Goal: Task Accomplishment & Management: Manage account settings

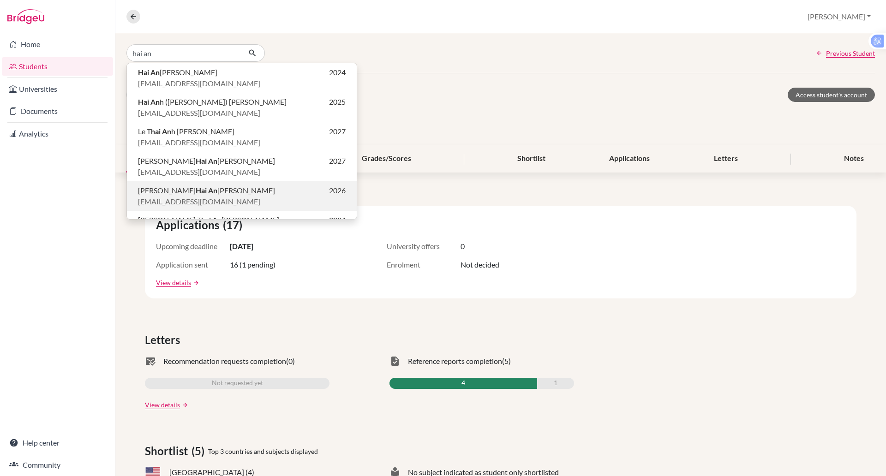
type input "hai an"
click at [196, 193] on b "Hai An" at bounding box center [207, 190] width 22 height 9
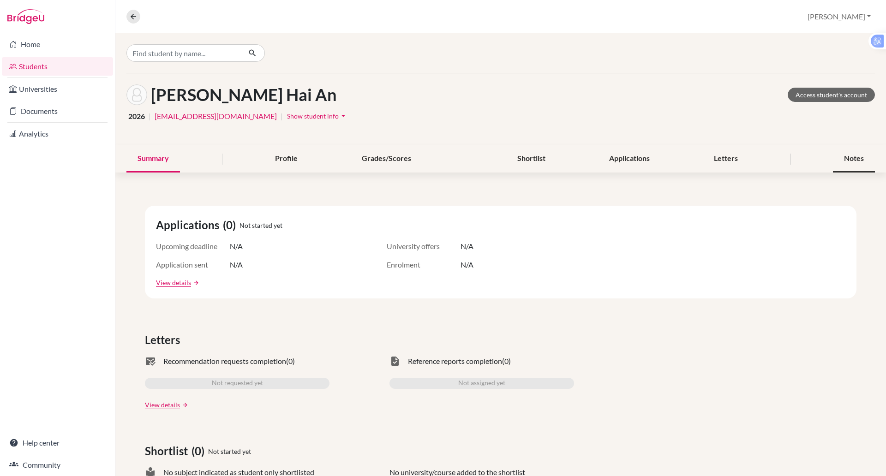
click at [840, 153] on div "Notes" at bounding box center [854, 158] width 42 height 27
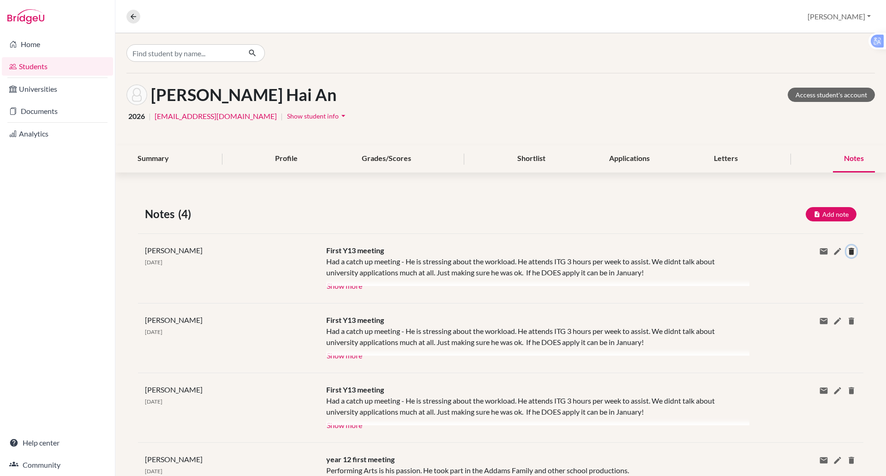
click at [847, 251] on icon at bounding box center [851, 251] width 9 height 9
click at [847, 288] on button "Delete" at bounding box center [858, 292] width 35 height 14
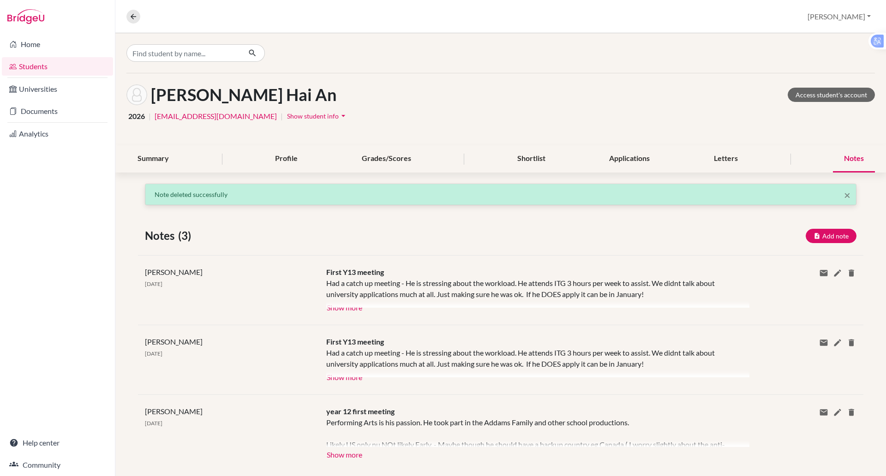
click at [839, 348] on div "Share via email Email address Send Delete this note? Cancel Delete" at bounding box center [802, 359] width 121 height 47
click at [847, 346] on icon at bounding box center [851, 342] width 9 height 9
click at [844, 382] on button "Delete" at bounding box center [858, 383] width 35 height 14
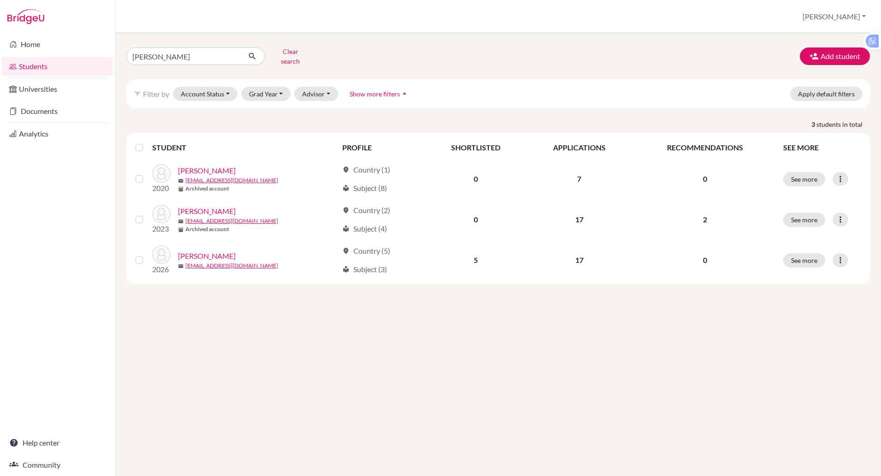
click button "submit" at bounding box center [252, 57] width 24 height 18
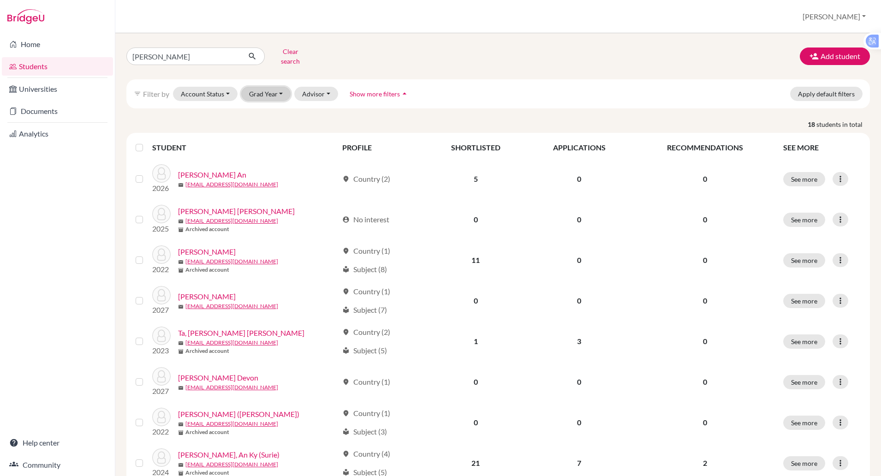
click at [273, 88] on button "Grad Year" at bounding box center [266, 94] width 50 height 14
click at [267, 137] on span "2026" at bounding box center [261, 142] width 17 height 11
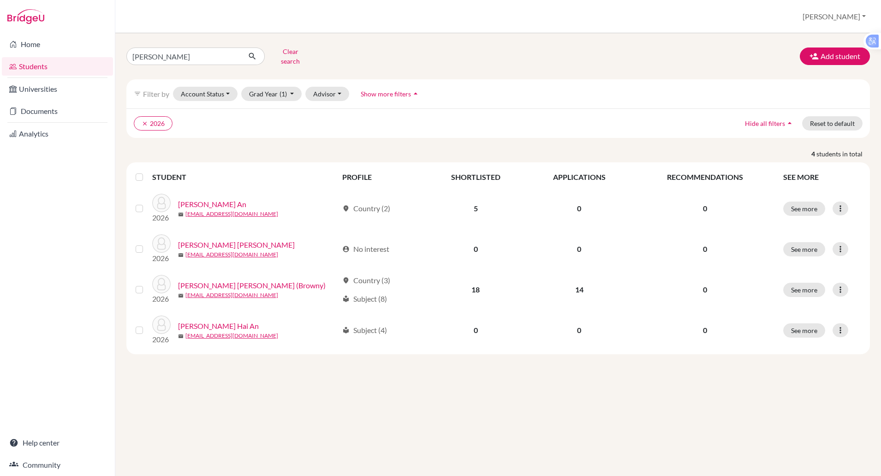
click at [495, 25] on div "Students overview Paul Profile School Settings Log out" at bounding box center [498, 16] width 766 height 33
click at [162, 59] on input "truong" at bounding box center [183, 57] width 114 height 18
type input "t"
type input "phuong anh truong"
click at [251, 52] on icon "submit" at bounding box center [252, 56] width 9 height 9
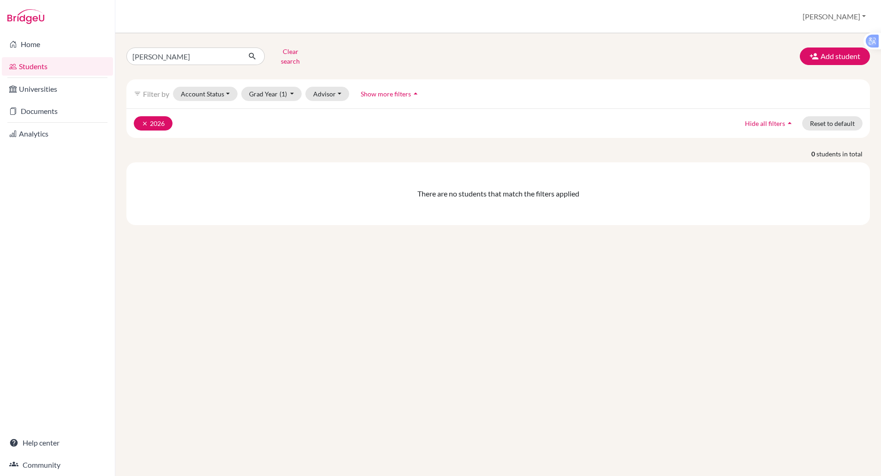
drag, startPoint x: 154, startPoint y: 132, endPoint x: 154, endPoint y: 118, distance: 14.3
click at [154, 118] on div "phuong anh truong Clear search Add student filter_list Filter by Account Status…" at bounding box center [498, 134] width 744 height 181
click at [152, 116] on button "clear 2026" at bounding box center [153, 123] width 39 height 14
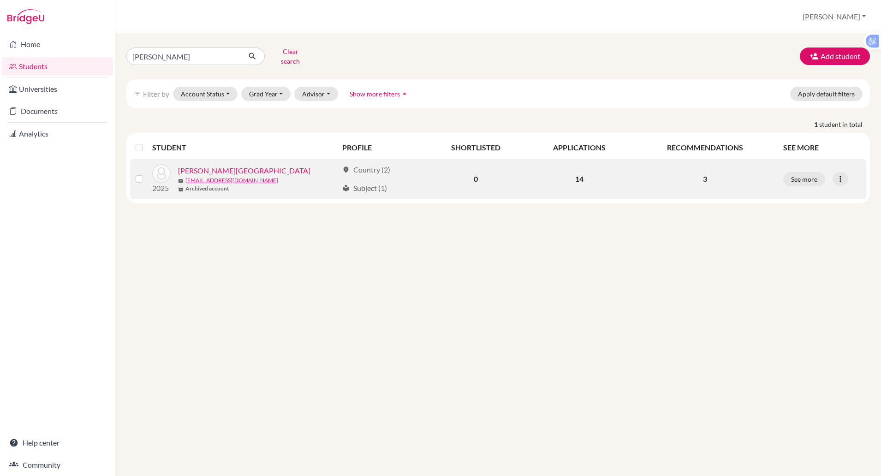
click at [213, 165] on link "Truong, Phuong Anh" at bounding box center [244, 170] width 132 height 11
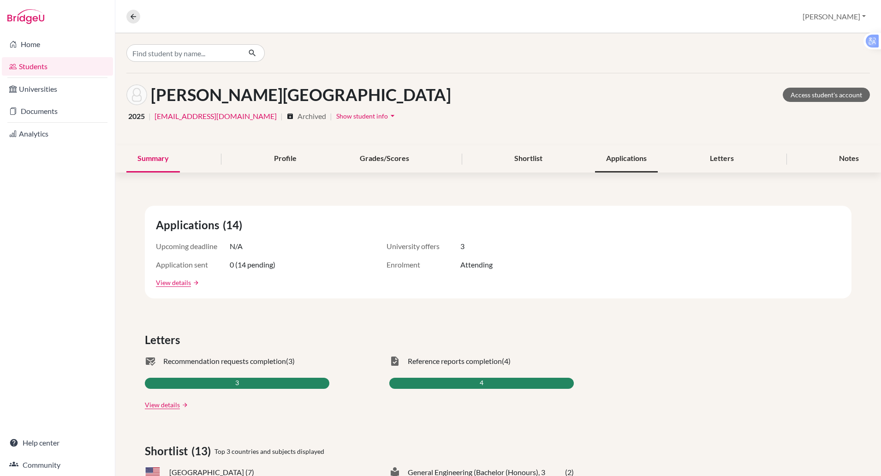
click at [625, 158] on div "Applications" at bounding box center [626, 158] width 63 height 27
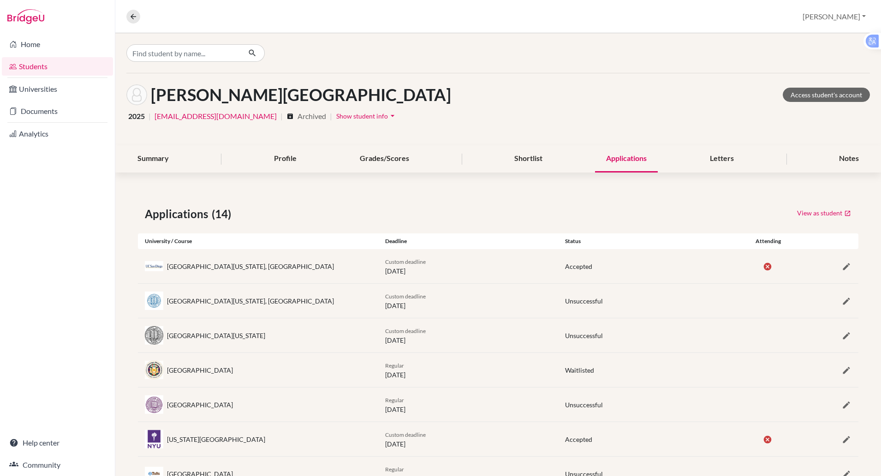
scroll to position [0, 0]
click at [828, 163] on div "Notes" at bounding box center [849, 158] width 42 height 27
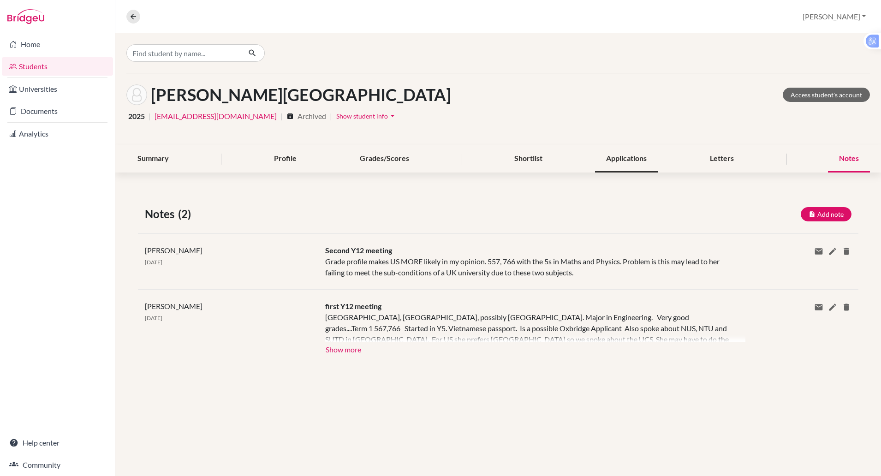
click at [618, 153] on div "Applications" at bounding box center [626, 158] width 63 height 27
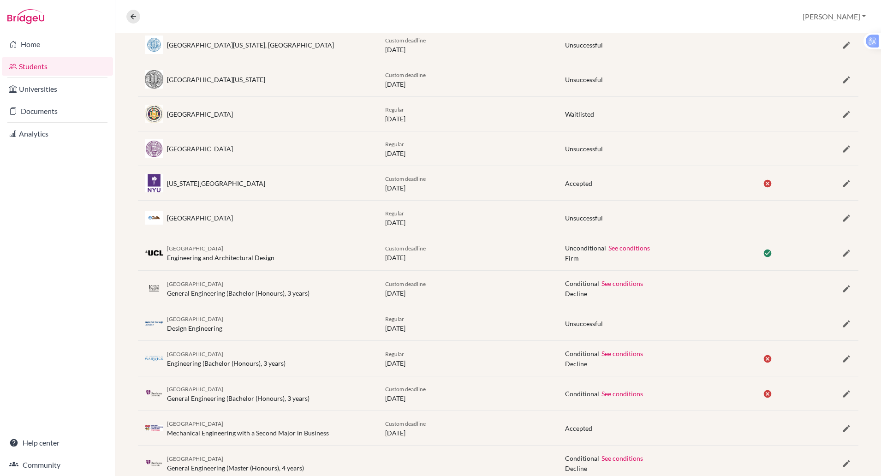
scroll to position [256, 0]
click at [26, 113] on link "Documents" at bounding box center [57, 111] width 111 height 18
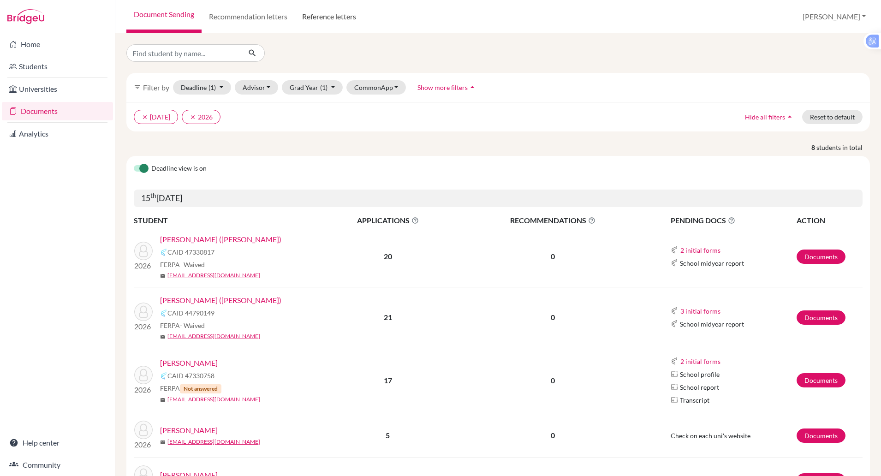
click at [332, 11] on link "Reference letters" at bounding box center [329, 16] width 69 height 33
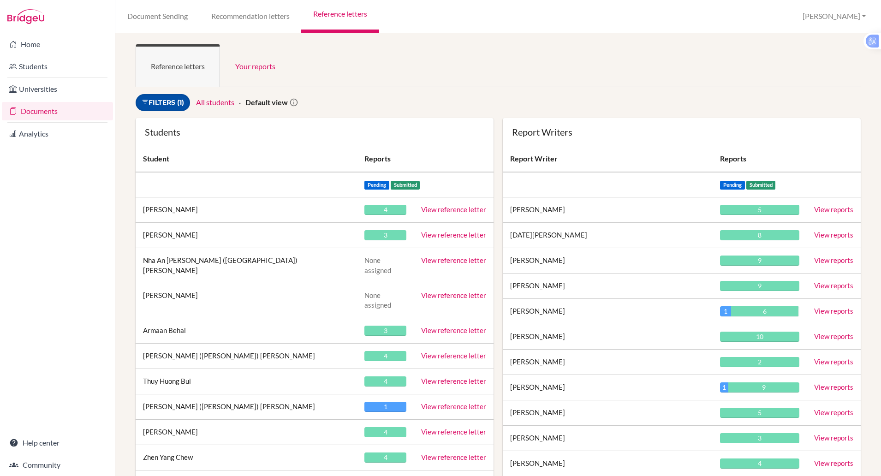
click at [182, 103] on link "Filters (1)" at bounding box center [163, 102] width 54 height 17
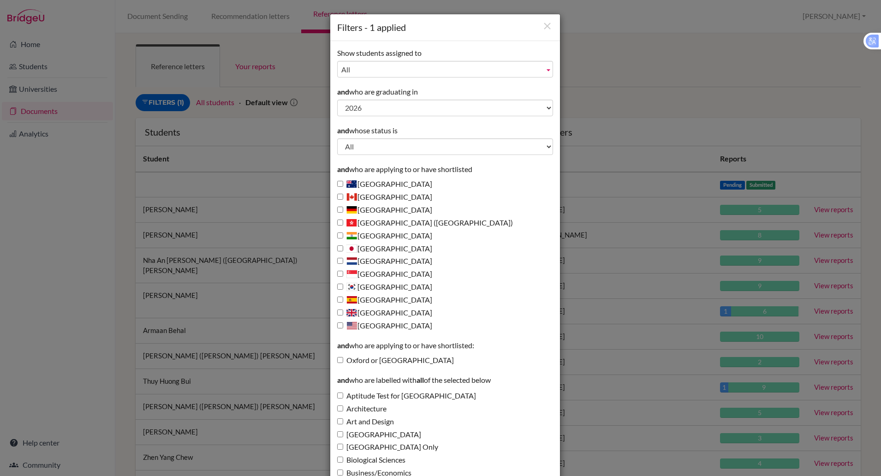
click at [277, 127] on div "Filters - 1 applied Show students assigned to All ATKINSON, DAVID Finnigan, Sim…" at bounding box center [440, 238] width 881 height 476
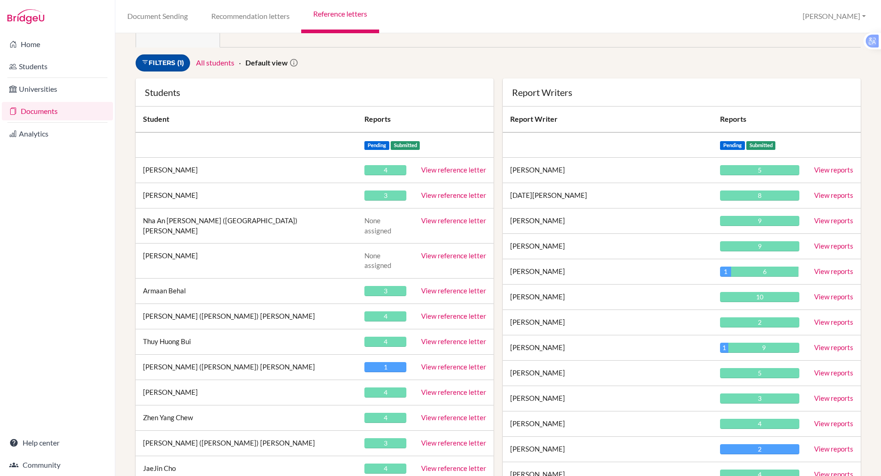
scroll to position [51, 0]
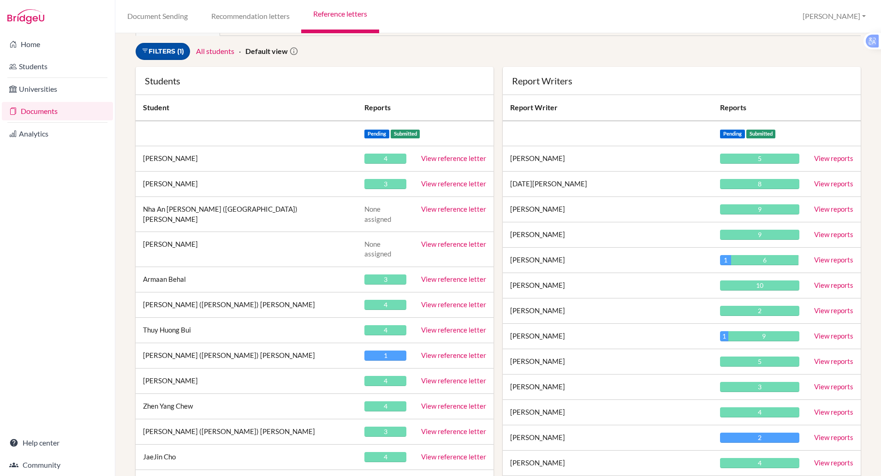
click at [173, 54] on link "Filters (1)" at bounding box center [163, 51] width 54 height 17
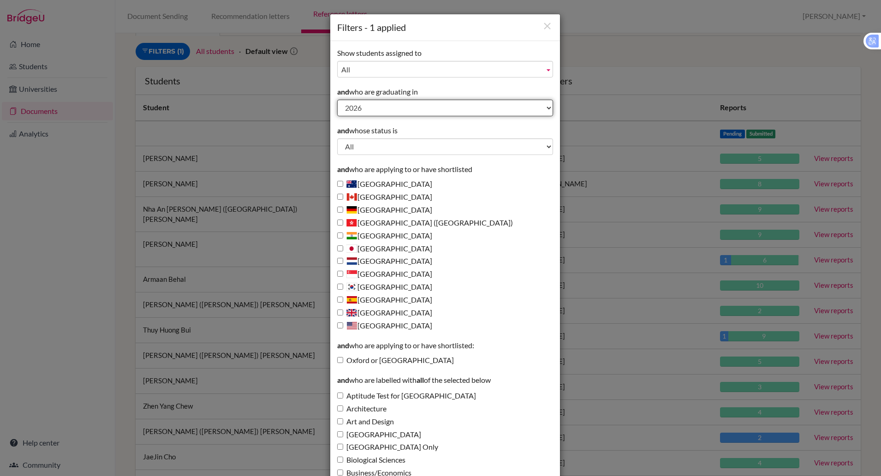
click at [364, 106] on select "All 2028 2027 2026 2025 2024 2023 2022 2021 2020 2019 2018 2017 2016 2015 2014 …" at bounding box center [445, 108] width 216 height 17
select select "2025"
click at [337, 100] on select "All 2028 2027 2026 2025 2024 2023 2022 2021 2020 2019 2018 2017 2016 2015 2014 …" at bounding box center [445, 108] width 216 height 17
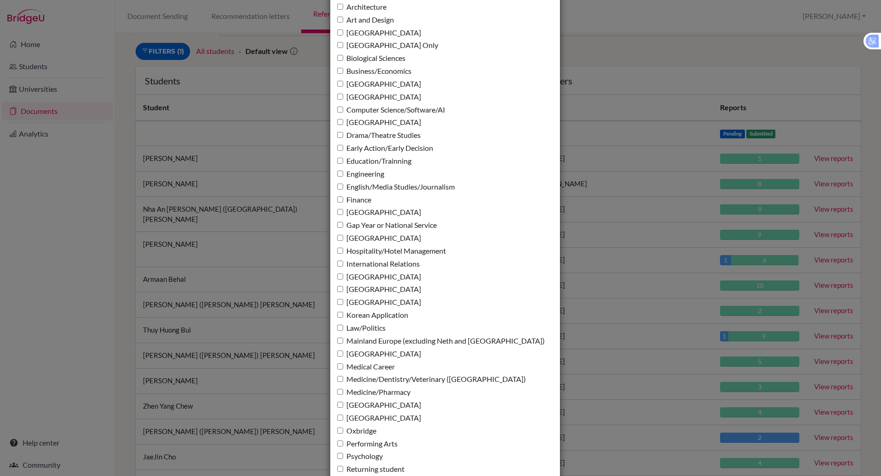
scroll to position [622, 0]
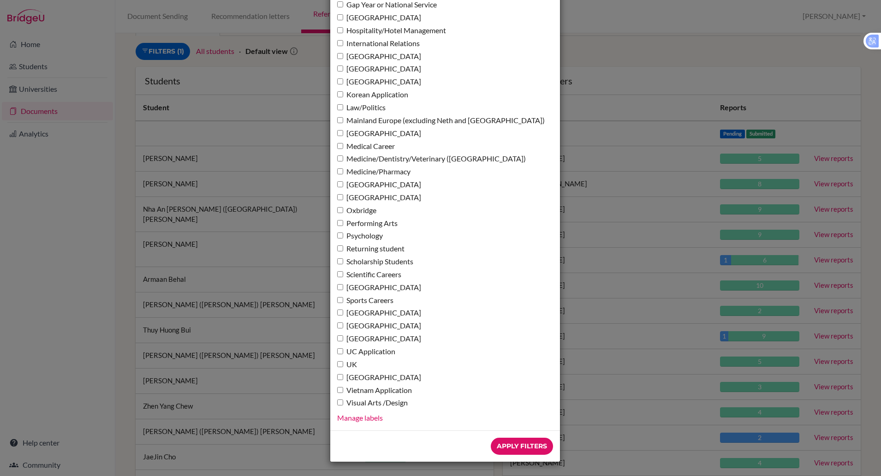
click at [729, 70] on div "Filters - 1 applied Show students assigned to All ATKINSON, DAVID Finnigan, Sim…" at bounding box center [440, 238] width 881 height 476
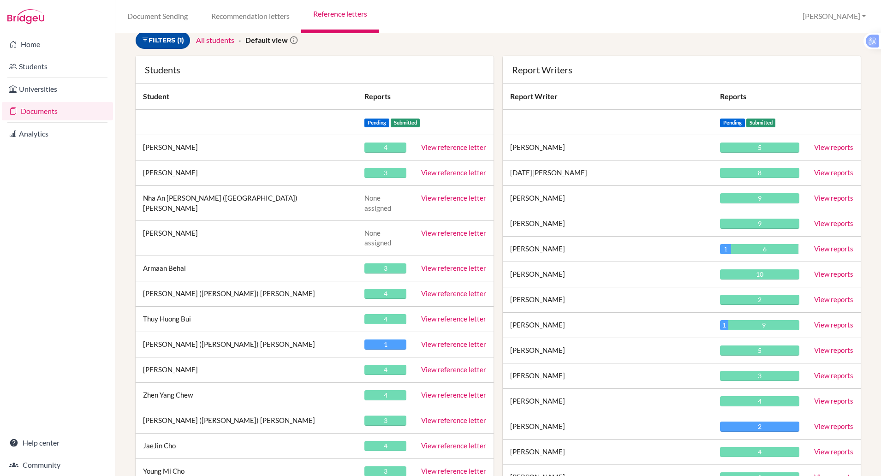
scroll to position [0, 0]
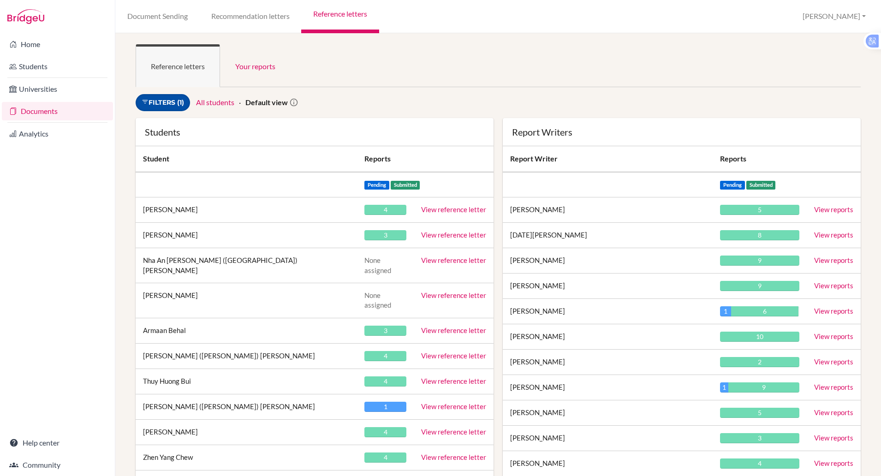
click at [177, 105] on link "Filters (1)" at bounding box center [163, 102] width 54 height 17
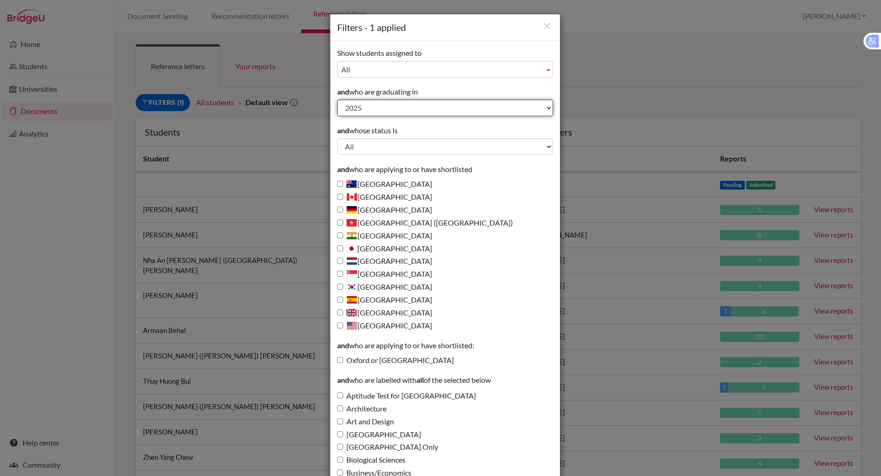
click at [362, 105] on select "All 2028 2027 2026 2025 2024 2023 2022 2021 2020 2019 2018 2017 2016 2015 2014 …" at bounding box center [445, 108] width 216 height 17
click at [337, 100] on select "All 2028 2027 2026 2025 2024 2023 2022 2021 2020 2019 2018 2017 2016 2015 2014 …" at bounding box center [445, 108] width 216 height 17
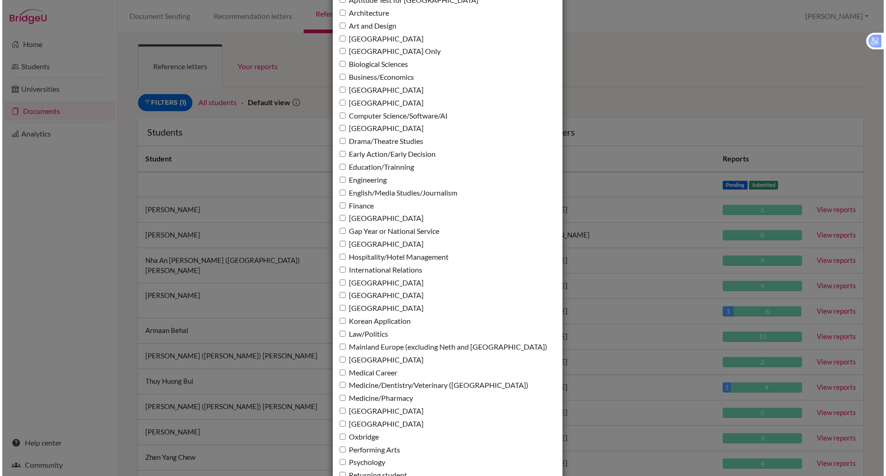
scroll to position [622, 0]
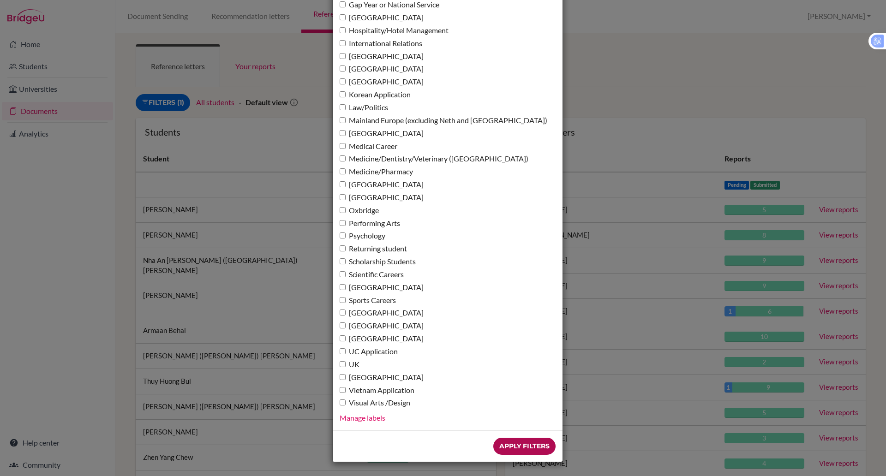
click at [526, 444] on input "Apply Filters" at bounding box center [524, 446] width 62 height 17
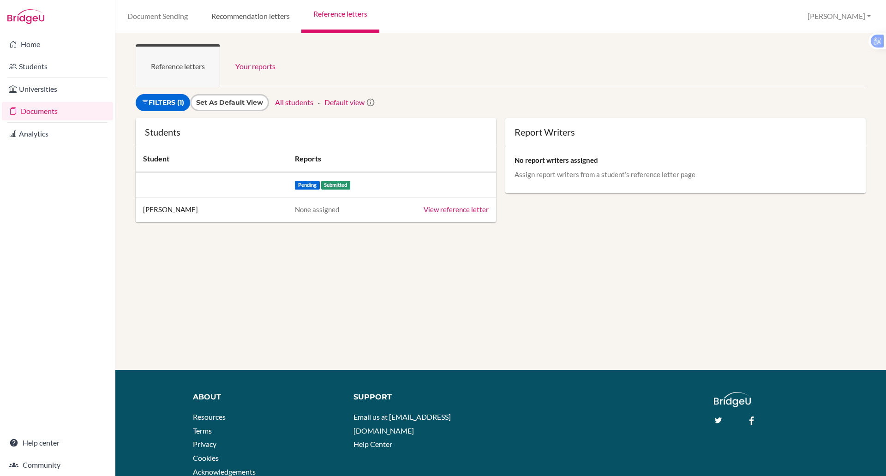
click at [241, 16] on link "Recommendation letters" at bounding box center [250, 16] width 102 height 33
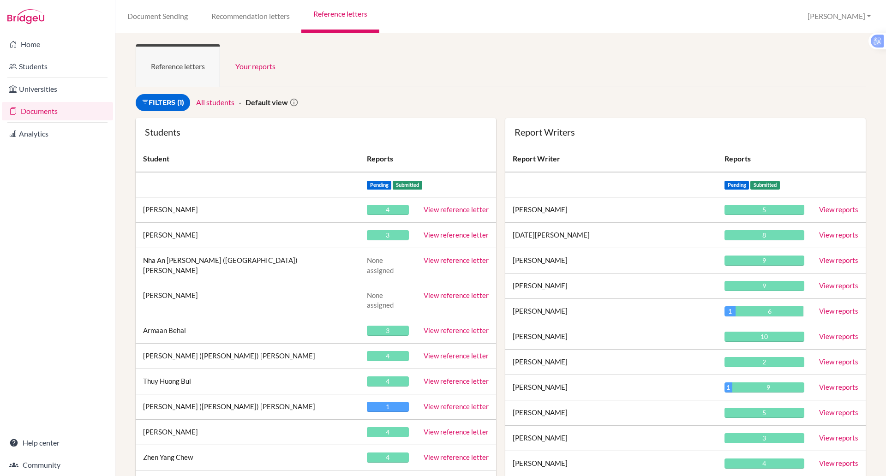
click at [346, 16] on link "Reference letters" at bounding box center [340, 16] width 78 height 33
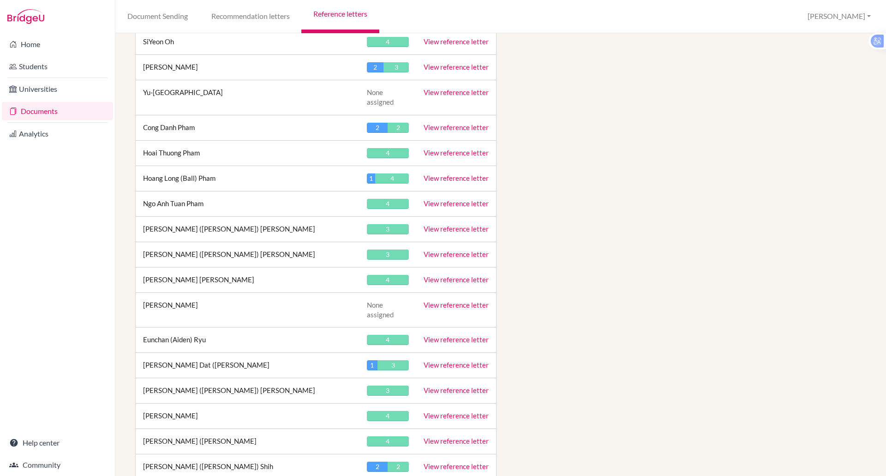
scroll to position [3479, 0]
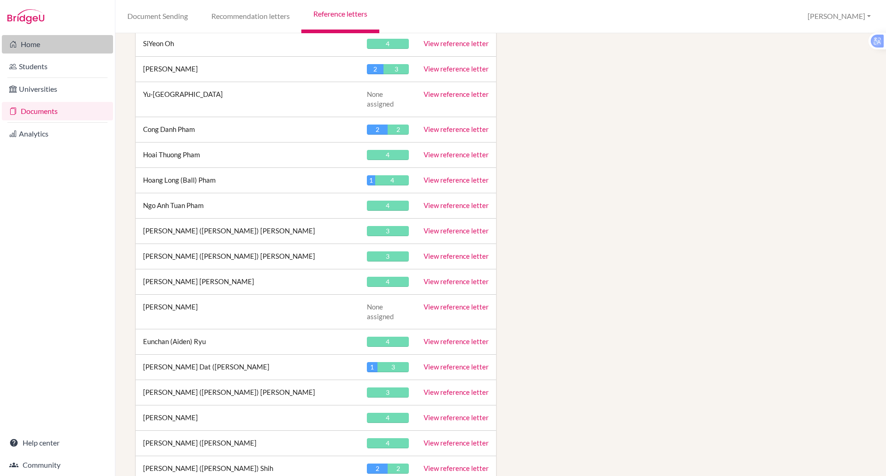
click at [30, 42] on link "Home" at bounding box center [57, 44] width 111 height 18
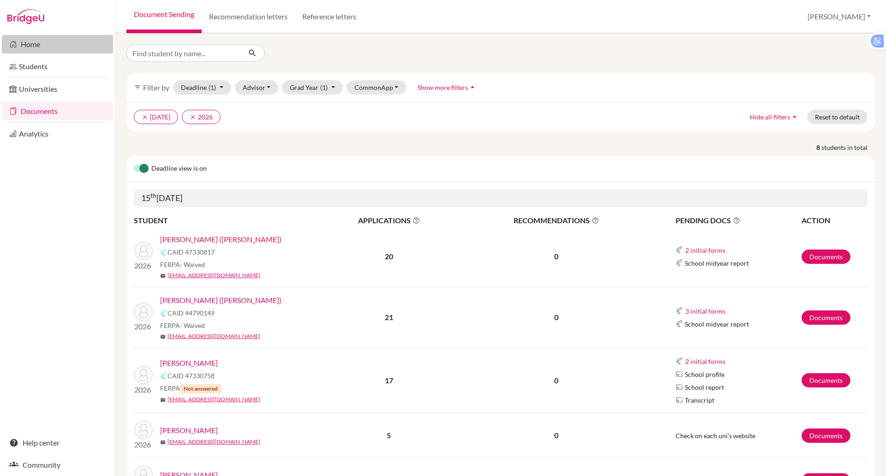
click at [36, 40] on link "Home" at bounding box center [57, 44] width 111 height 18
click at [379, 85] on button "CommonApp" at bounding box center [376, 87] width 60 height 14
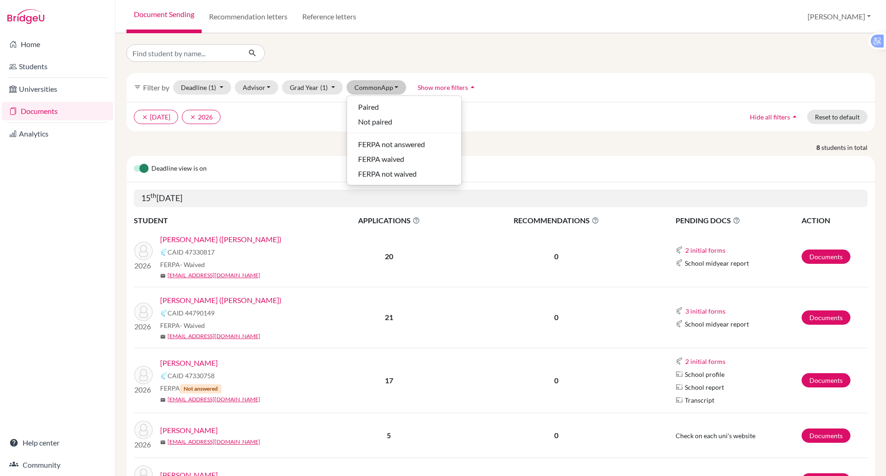
click at [368, 53] on div at bounding box center [246, 53] width 254 height 18
click at [332, 13] on link "Reference letters" at bounding box center [329, 16] width 69 height 33
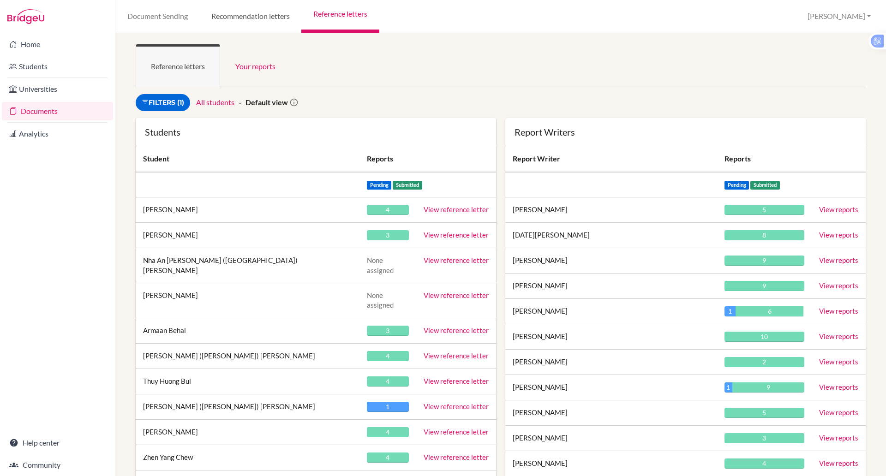
click at [271, 18] on link "Recommendation letters" at bounding box center [250, 16] width 102 height 33
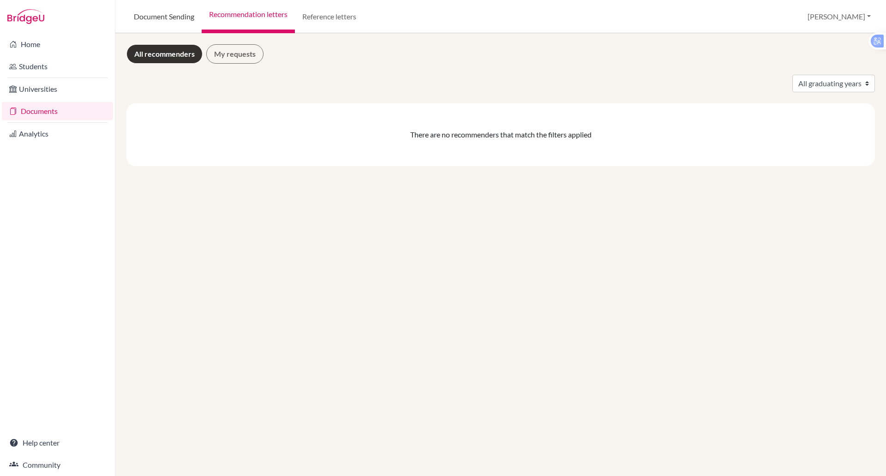
click at [145, 23] on link "Document Sending" at bounding box center [163, 16] width 75 height 33
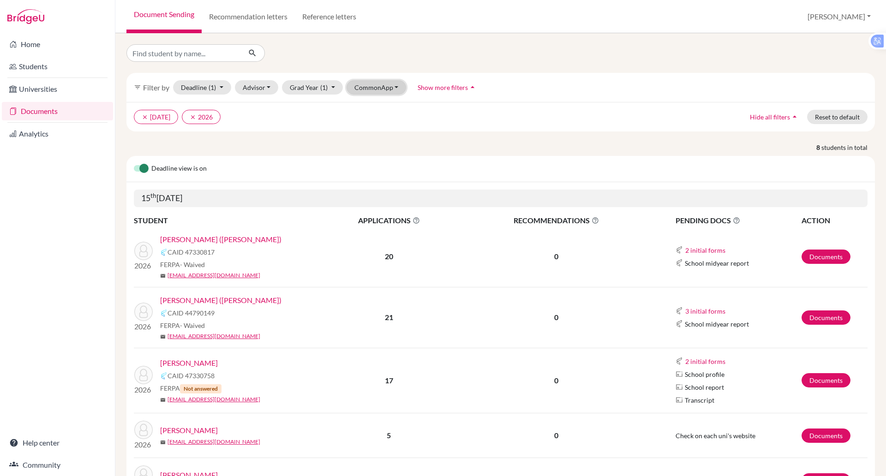
click at [391, 89] on button "CommonApp" at bounding box center [376, 87] width 60 height 14
click at [337, 63] on div "filter_list Filter by Deadline (1) 10/15/2025 - 10/15/2025 Select a date range …" at bounding box center [500, 364] width 748 height 641
click at [438, 86] on span "Show more filters" at bounding box center [443, 88] width 50 height 8
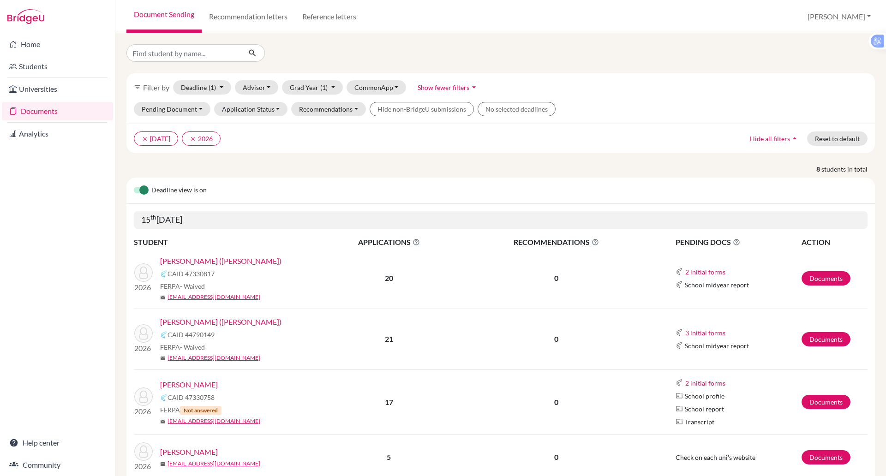
click at [414, 63] on div "filter_list Filter by Deadline (1) 10/15/2025 - 10/15/2025 Select a date range …" at bounding box center [500, 375] width 748 height 662
click at [50, 92] on link "Universities" at bounding box center [57, 89] width 111 height 18
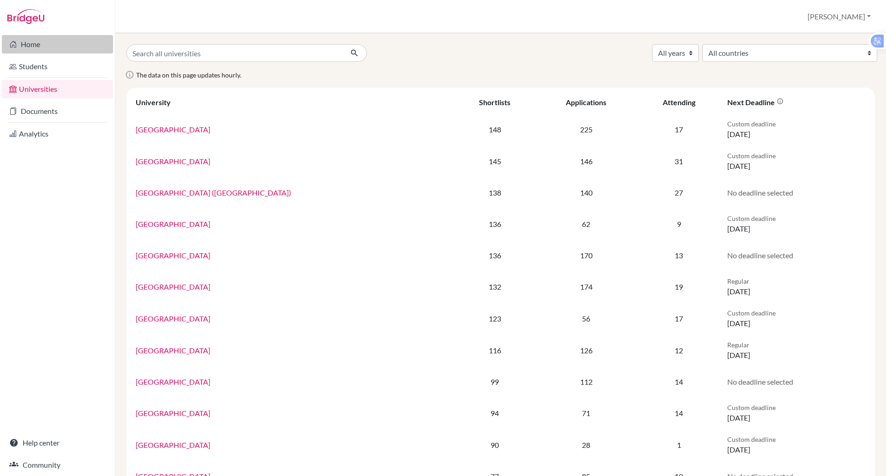
click at [24, 39] on link "Home" at bounding box center [57, 44] width 111 height 18
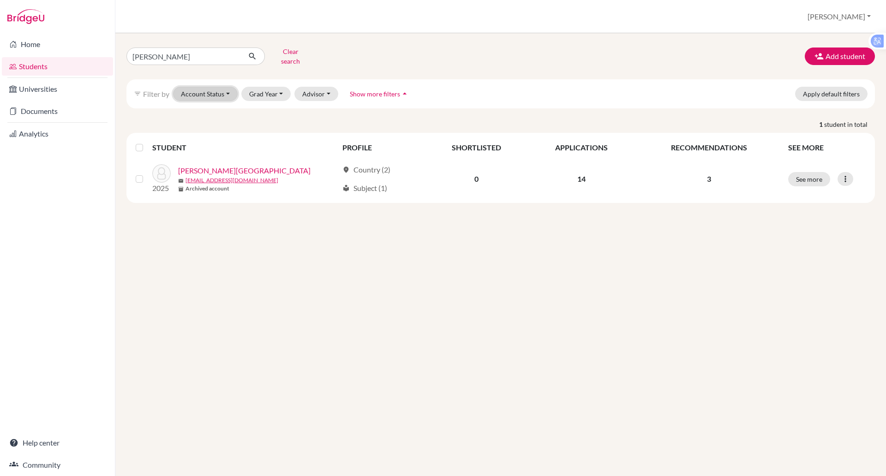
click at [218, 89] on button "Account Status" at bounding box center [205, 94] width 65 height 14
drag, startPoint x: 263, startPoint y: 72, endPoint x: 405, endPoint y: 44, distance: 144.9
click at [405, 44] on div "[PERSON_NAME] Clear search Add student filter_list Filter by Account Status Act…" at bounding box center [500, 254] width 770 height 443
click at [34, 131] on link "Analytics" at bounding box center [57, 134] width 111 height 18
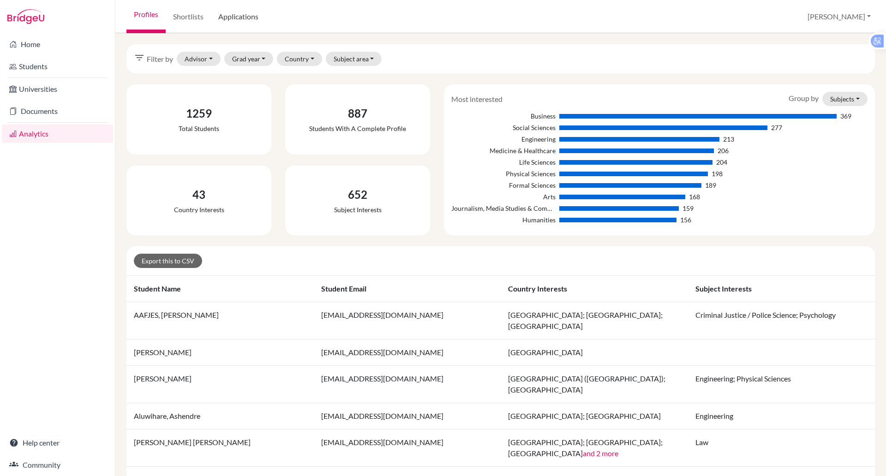
click at [244, 13] on link "Applications" at bounding box center [238, 16] width 55 height 33
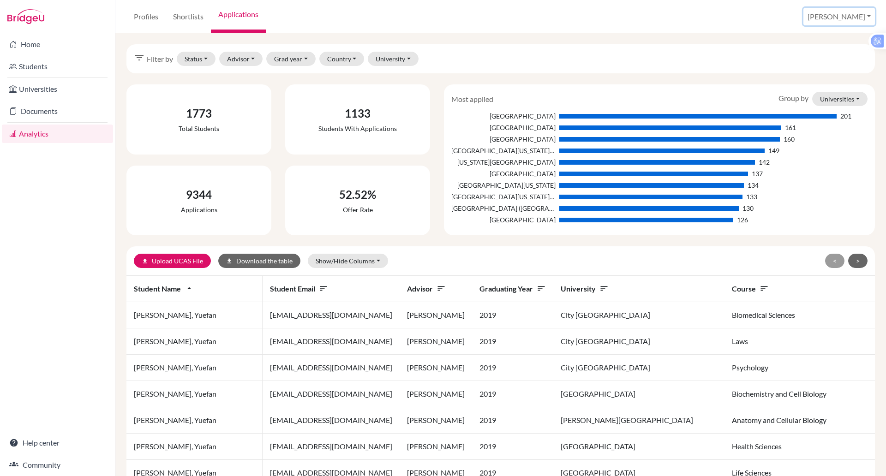
click at [868, 16] on button "[PERSON_NAME]" at bounding box center [839, 17] width 72 height 18
click at [832, 56] on link "School Settings" at bounding box center [795, 52] width 73 height 15
click at [842, 56] on div "filter_list Filter by Status Not sent Sent Successful Attending Advisor ATKINSO…" at bounding box center [500, 58] width 748 height 29
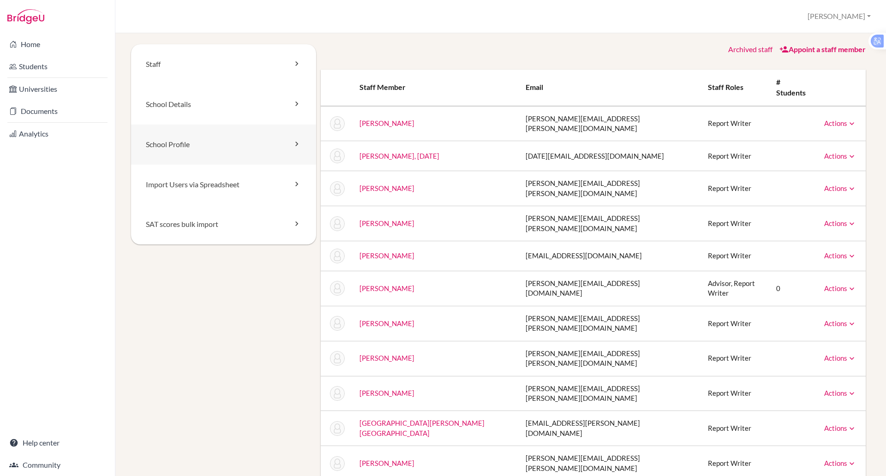
click at [200, 147] on link "School Profile" at bounding box center [223, 145] width 185 height 40
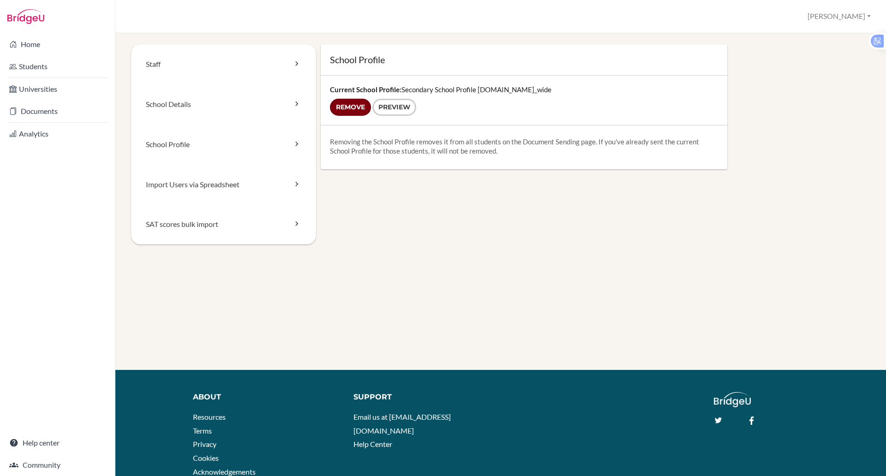
click at [347, 106] on input "Remove" at bounding box center [350, 107] width 41 height 17
click at [355, 112] on form "Remove Preview" at bounding box center [524, 107] width 388 height 17
click at [344, 106] on form "Remove Preview" at bounding box center [524, 107] width 388 height 17
click at [353, 107] on form "Remove Preview" at bounding box center [524, 107] width 388 height 17
click at [387, 107] on link "Preview" at bounding box center [394, 107] width 44 height 17
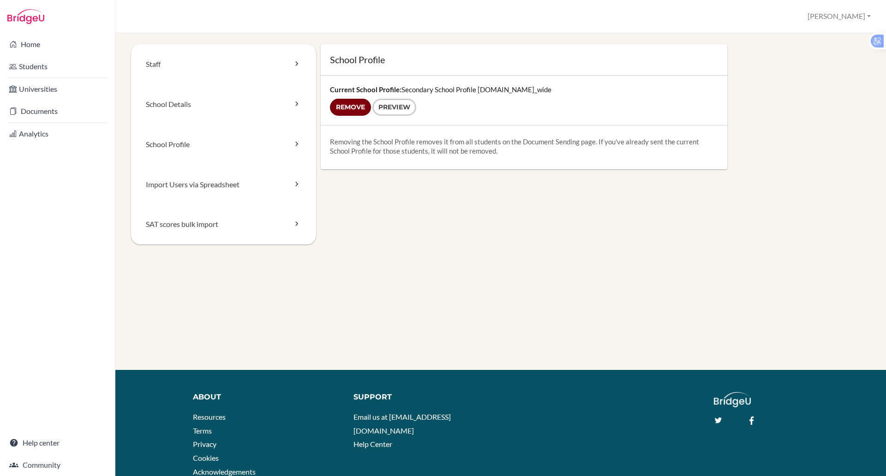
click at [352, 104] on input "Remove" at bounding box center [350, 107] width 41 height 17
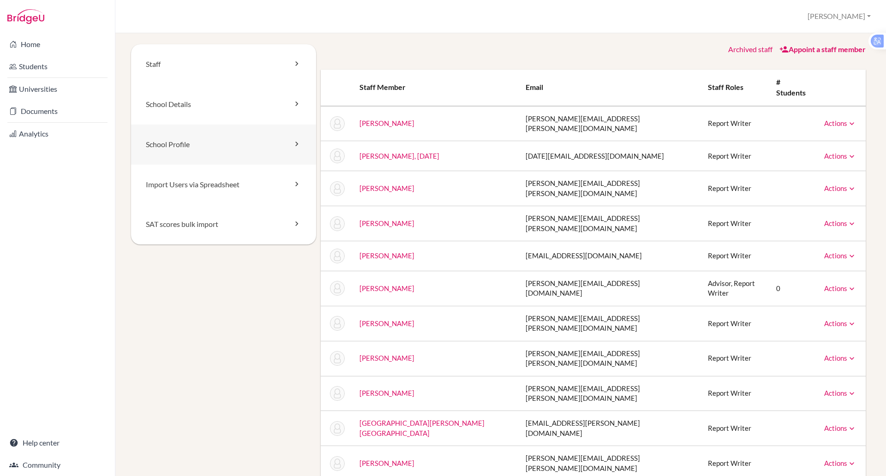
click at [200, 149] on link "School Profile" at bounding box center [223, 145] width 185 height 40
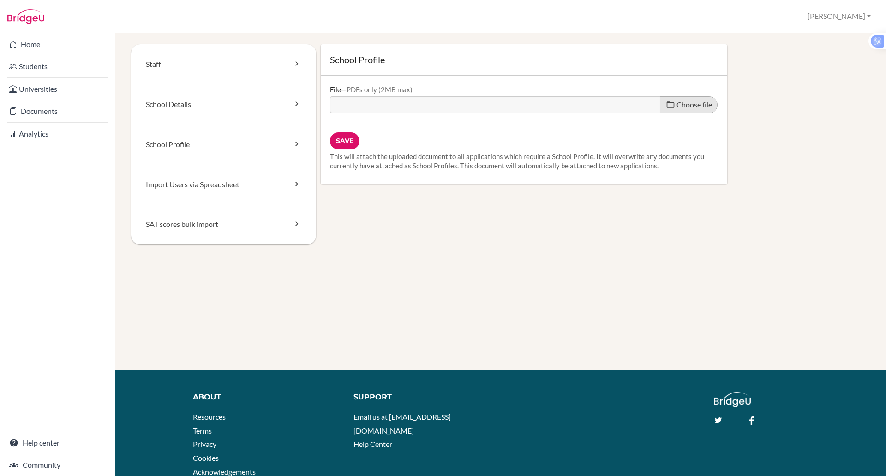
click at [683, 107] on span "Choose file" at bounding box center [694, 104] width 36 height 9
click at [471, 107] on input "Choose file" at bounding box center [400, 101] width 141 height 11
type input "C:\fakepath\Secondary School Profile 25-26_Draft 5.pdf"
type input "Secondary School Profile 25-26_Draft 5.pdf"
click at [340, 139] on input "Save" at bounding box center [345, 140] width 30 height 17
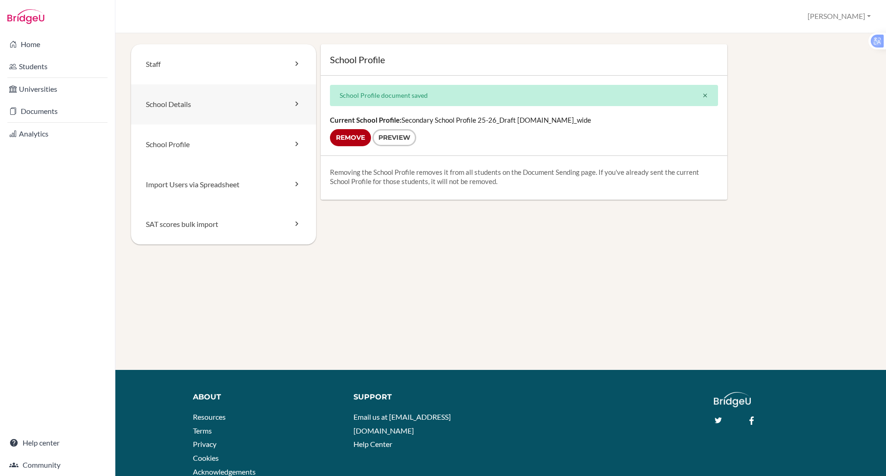
click at [192, 95] on link "School Details" at bounding box center [223, 104] width 185 height 40
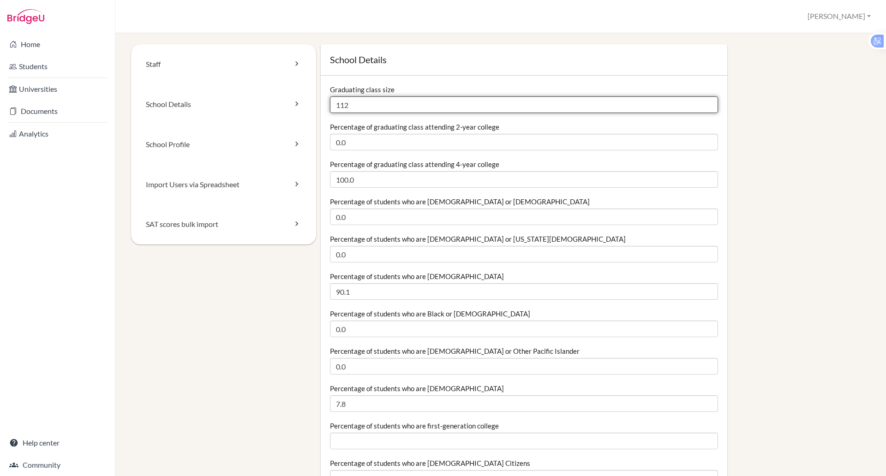
click at [358, 99] on input "112" at bounding box center [524, 104] width 388 height 17
type input "1"
type input "3"
type input "130"
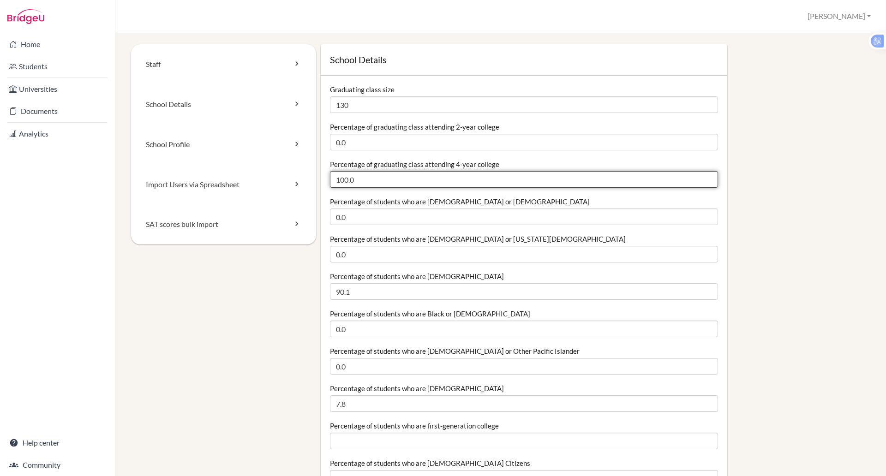
click at [357, 182] on input "100.0" at bounding box center [524, 179] width 388 height 17
type input "1"
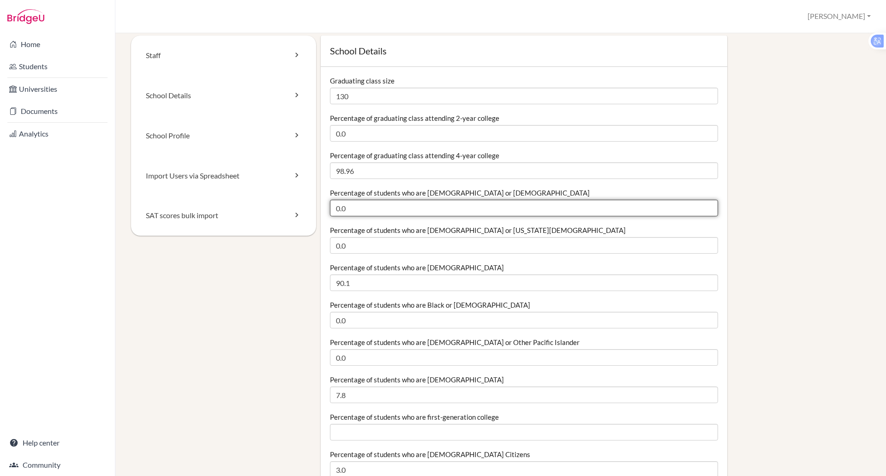
click at [387, 207] on input "0.0" at bounding box center [524, 208] width 388 height 17
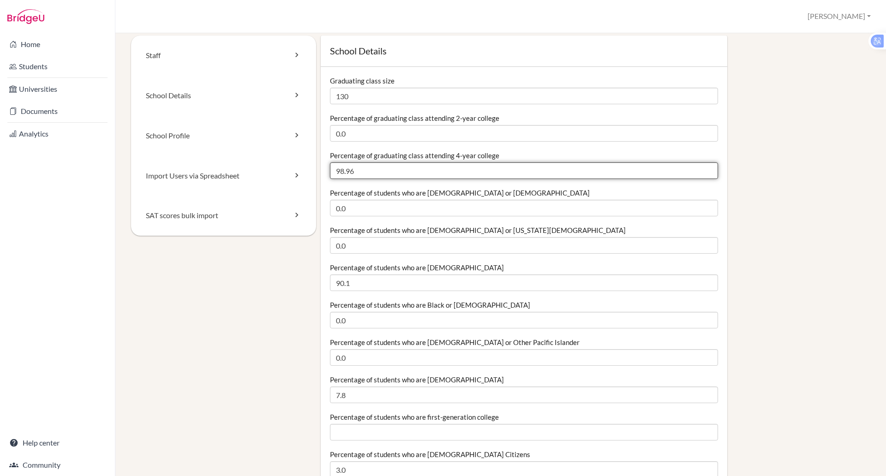
click at [356, 174] on input "98.96" at bounding box center [524, 170] width 388 height 17
type input "9"
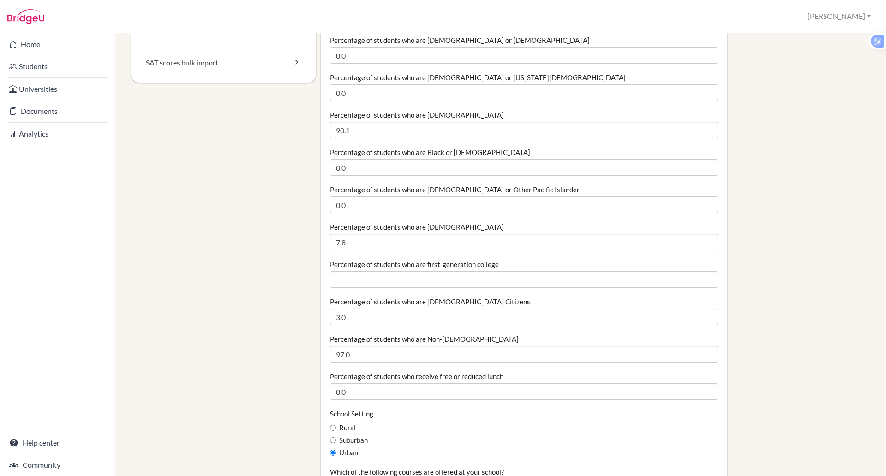
scroll to position [162, 0]
type input "100"
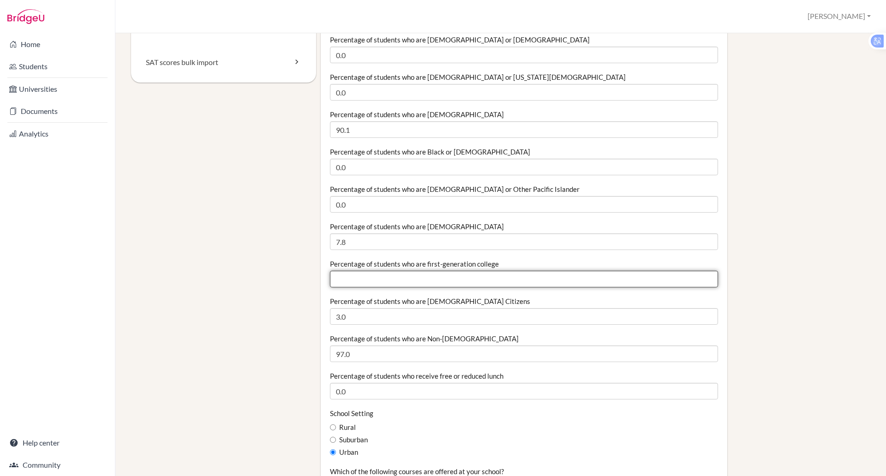
click at [378, 283] on input "Percentage of students who are first-generation college" at bounding box center [524, 279] width 388 height 17
click at [701, 281] on input "0" at bounding box center [524, 279] width 388 height 17
click at [700, 277] on input "0.01" at bounding box center [524, 279] width 388 height 17
click at [700, 277] on input "0.02" at bounding box center [524, 279] width 388 height 17
click at [700, 277] on input "0.03" at bounding box center [524, 279] width 388 height 17
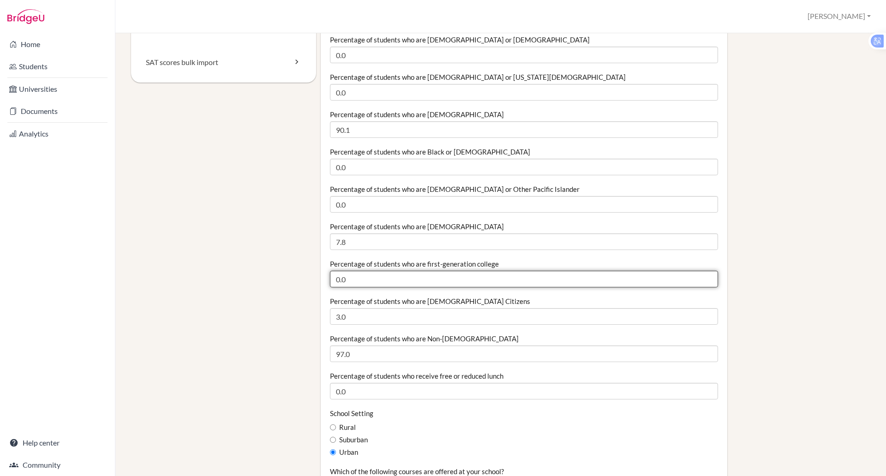
type input "0"
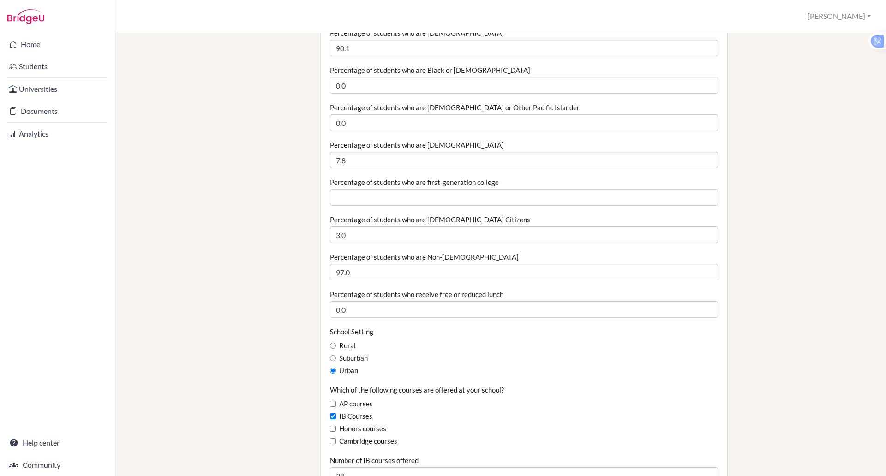
scroll to position [244, 0]
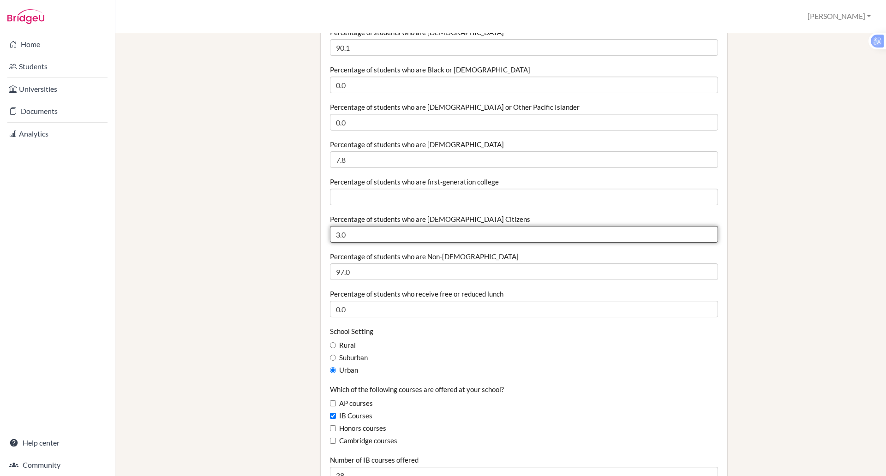
click at [350, 238] on input "3.0" at bounding box center [524, 234] width 388 height 17
type input "3"
type input "13"
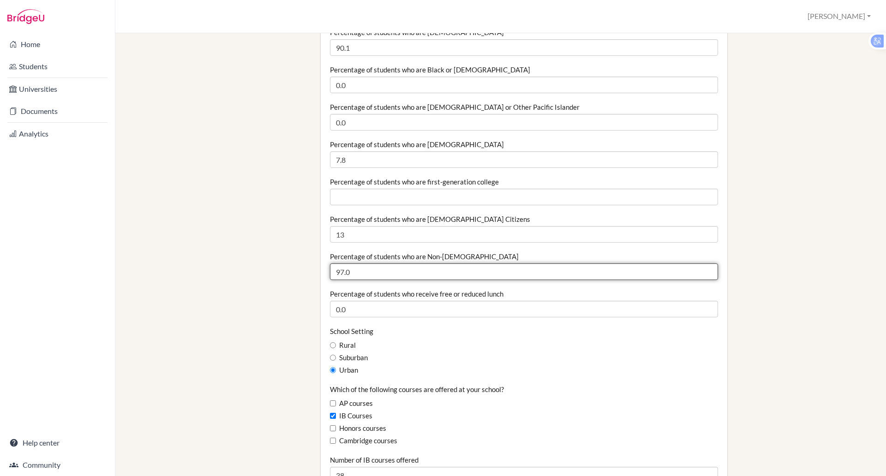
click at [354, 270] on input "97.0" at bounding box center [524, 271] width 388 height 17
type input "9"
type input "87"
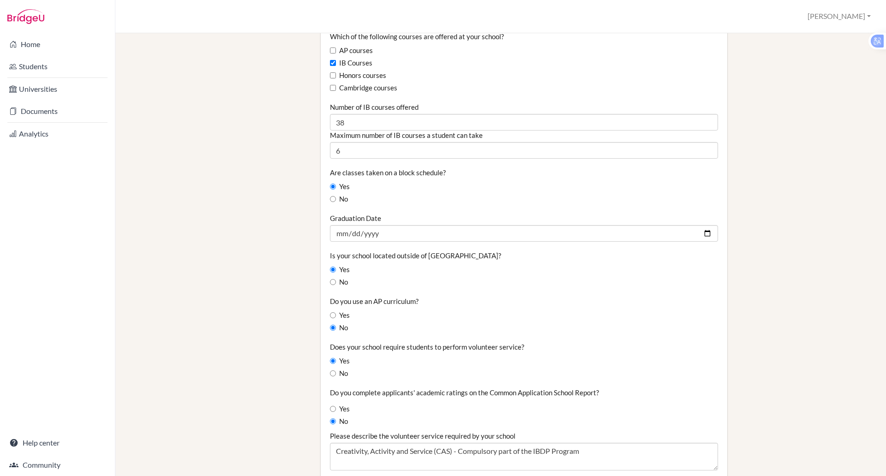
scroll to position [610, 0]
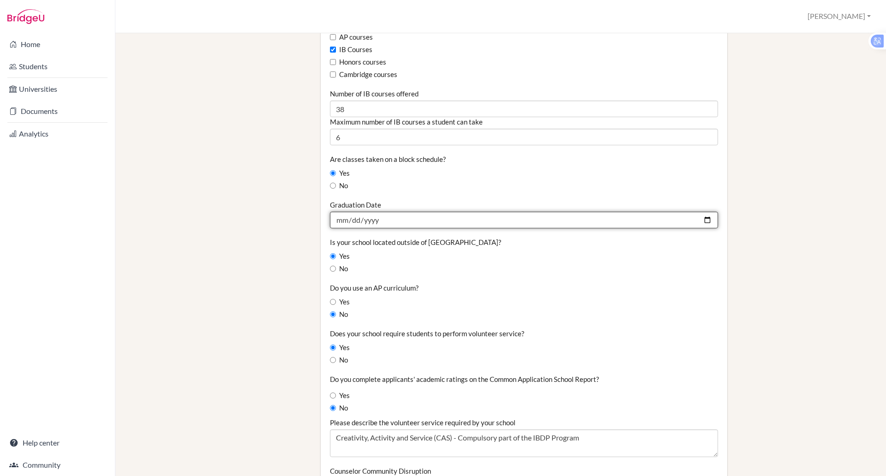
click at [339, 217] on input "2025-05-24" at bounding box center [524, 220] width 388 height 17
type input "2025-05-23"
type input "2026-05-23"
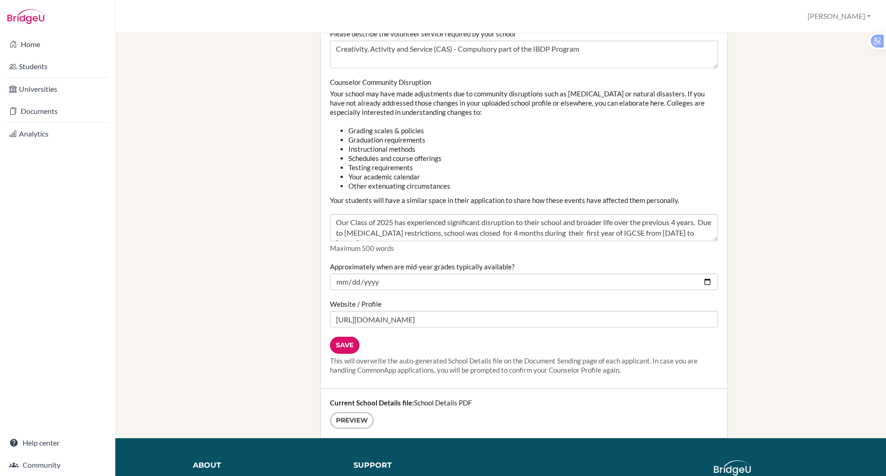
scroll to position [1001, 0]
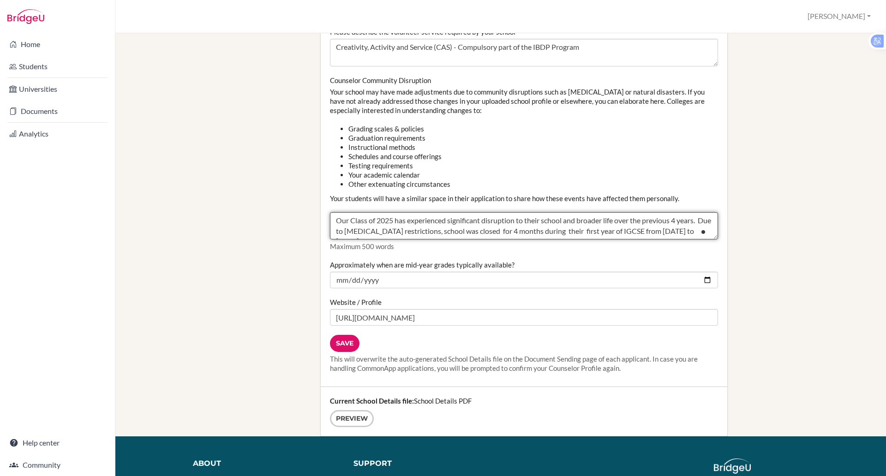
click at [392, 220] on textarea "Our Class of 2025 has experienced significant disruption to their school and br…" at bounding box center [524, 226] width 388 height 28
drag, startPoint x: 674, startPoint y: 231, endPoint x: 642, endPoint y: 229, distance: 31.4
click at [642, 229] on textarea "Our Class of 2025 has experienced significant disruption to their school and br…" at bounding box center [524, 226] width 388 height 28
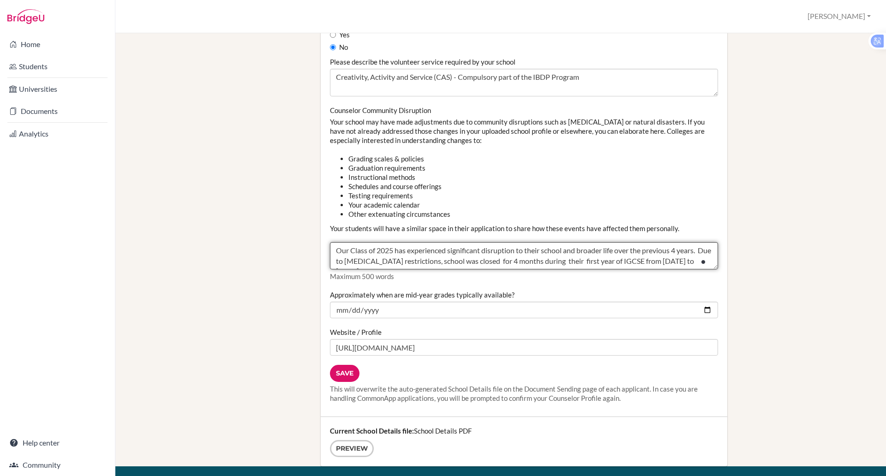
click at [391, 251] on textarea "Our Class of 2025 has experienced significant disruption to their school and br…" at bounding box center [524, 256] width 388 height 28
click at [385, 261] on textarea "Our Class of 2025 has experienced significant disruption to their school and br…" at bounding box center [524, 256] width 388 height 28
type textarea "Our Class of 2026 experienced significant disruption to their school and broade…"
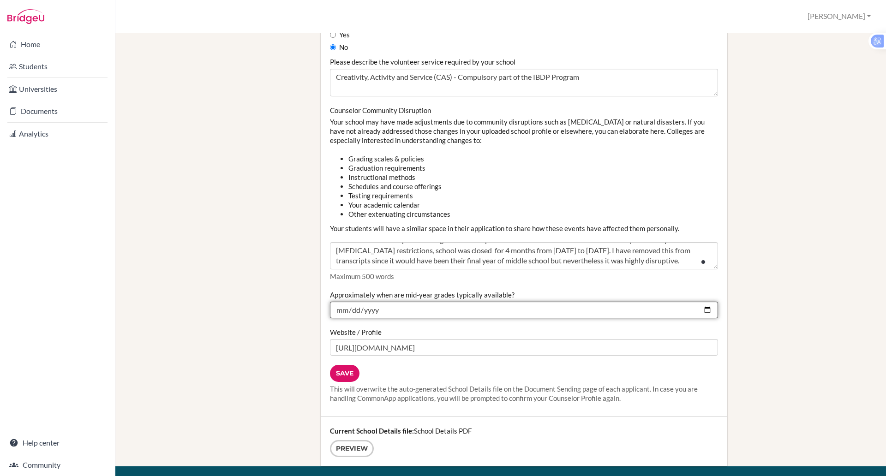
click at [369, 310] on input "2025-01-15" at bounding box center [524, 310] width 388 height 17
type input "2026-01-15"
click at [339, 309] on input "2026-01-15" at bounding box center [524, 310] width 388 height 17
type input "2026-01-10"
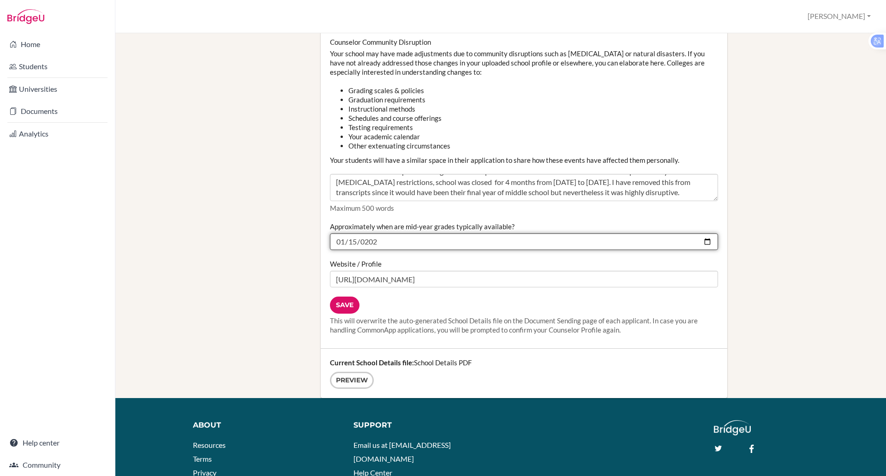
scroll to position [1042, 0]
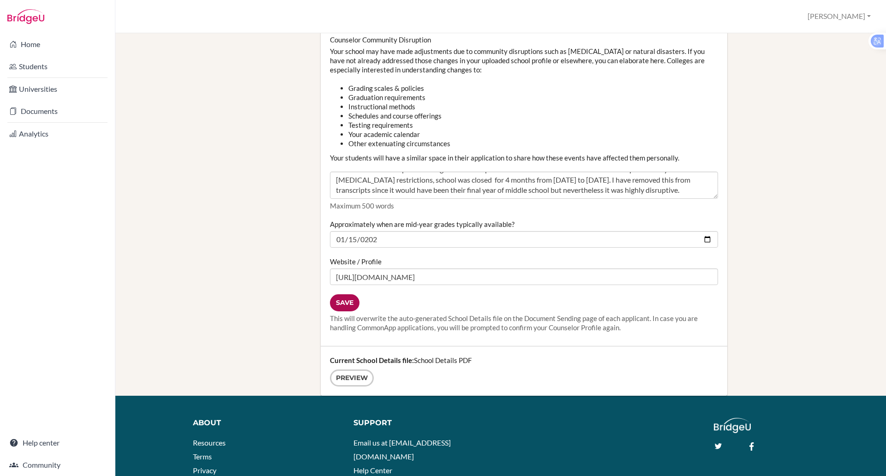
click at [334, 302] on input "Save" at bounding box center [345, 302] width 30 height 17
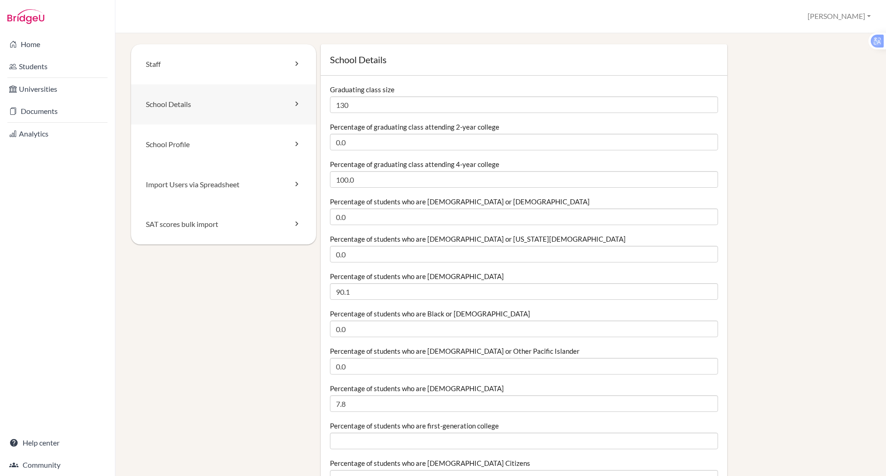
click at [197, 111] on link "School Details" at bounding box center [223, 104] width 185 height 40
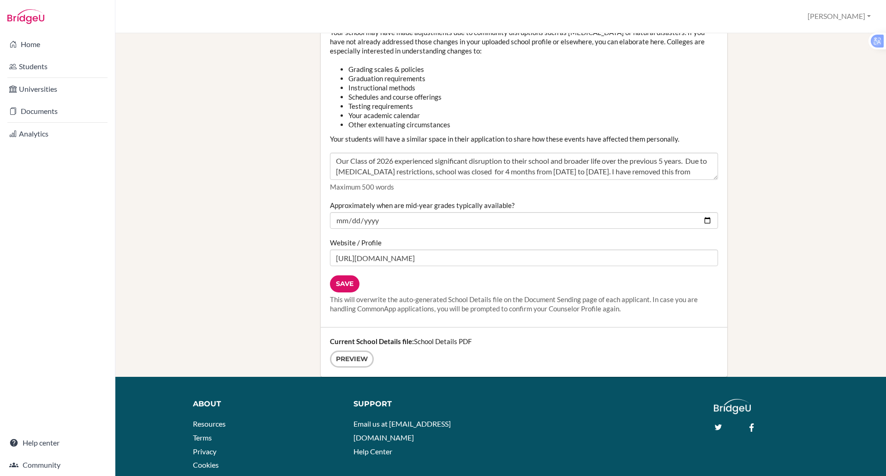
scroll to position [1112, 0]
